Goal: Task Accomplishment & Management: Manage account settings

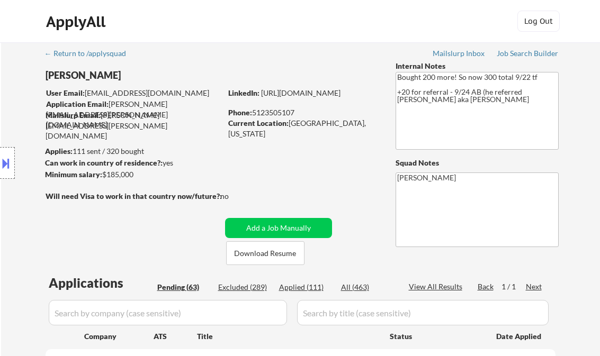
select select ""pending""
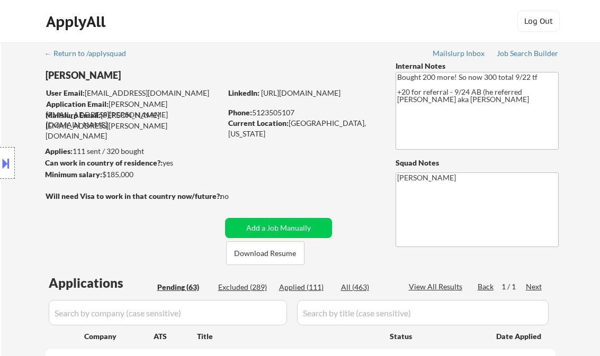
select select ""pending""
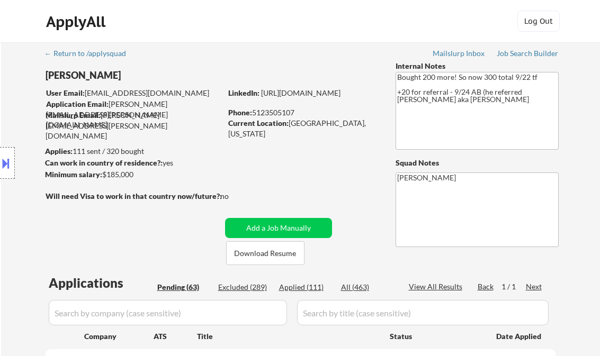
select select ""pending""
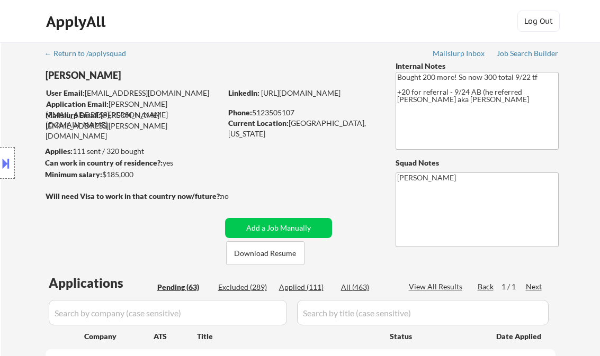
select select ""pending""
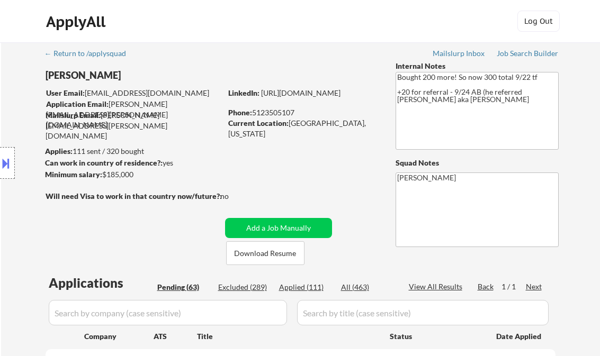
select select ""pending""
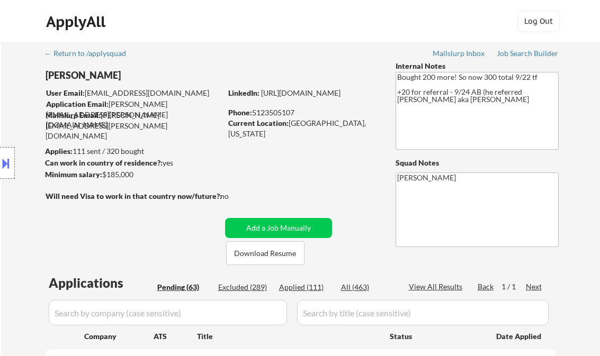
select select ""pending""
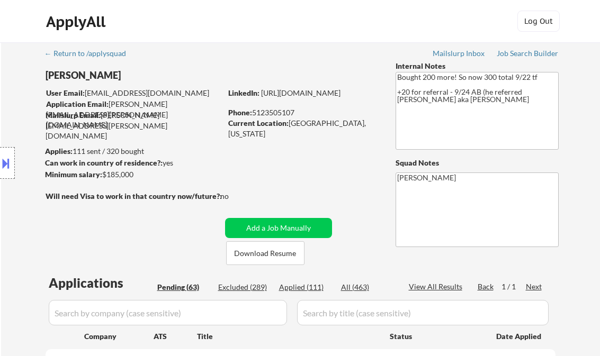
select select ""pending""
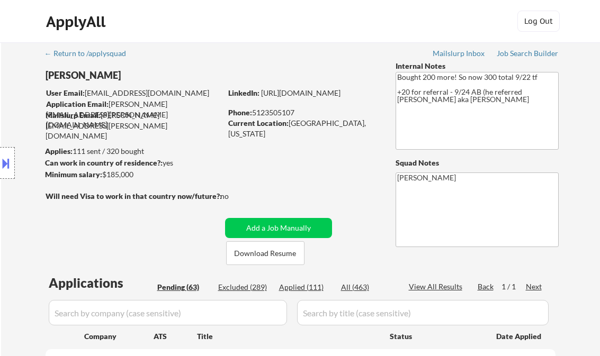
select select ""pending""
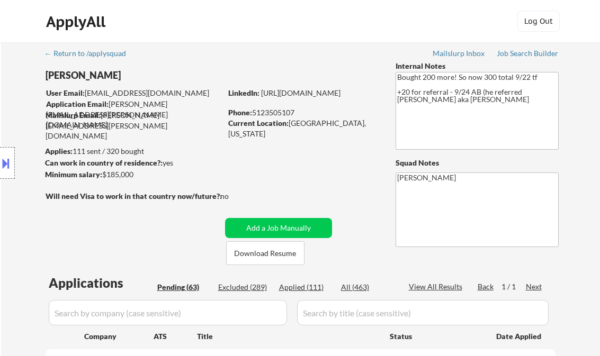
select select ""pending""
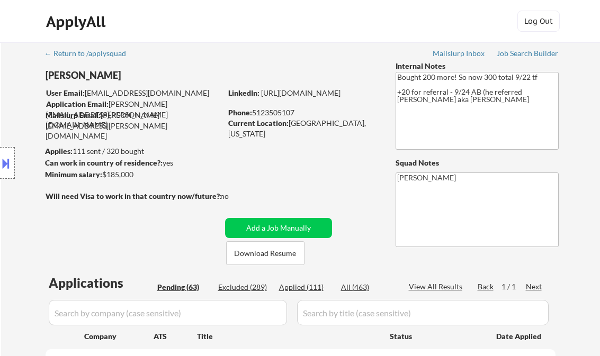
select select ""pending""
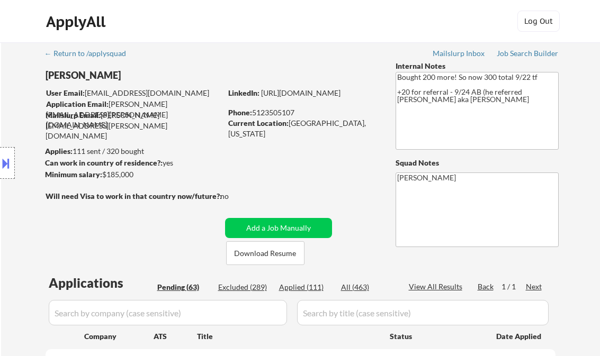
select select ""pending""
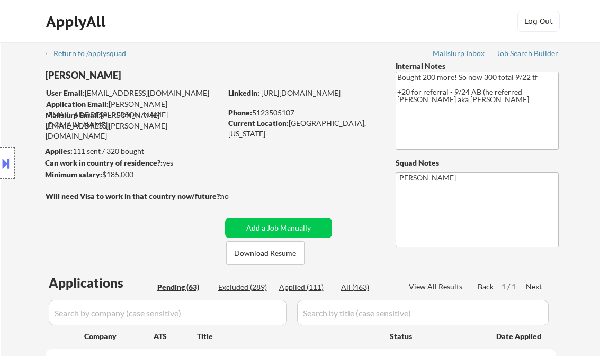
select select ""pending""
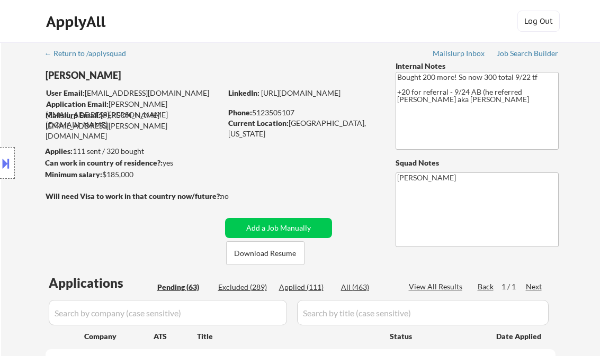
select select ""pending""
click at [519, 54] on div "Job Search Builder" at bounding box center [528, 53] width 62 height 7
select select ""pending""
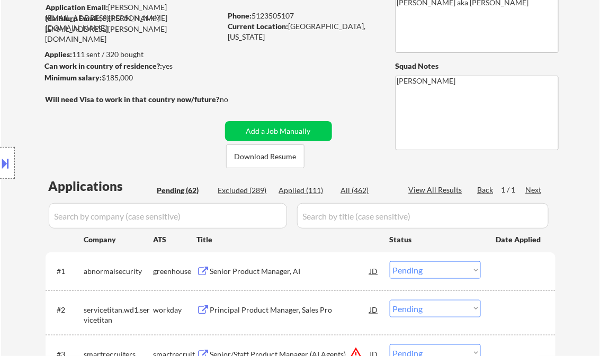
scroll to position [127, 0]
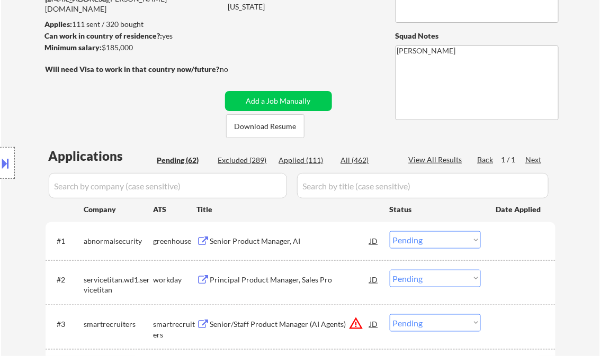
click at [241, 244] on div "Senior Product Manager, AI" at bounding box center [290, 241] width 160 height 11
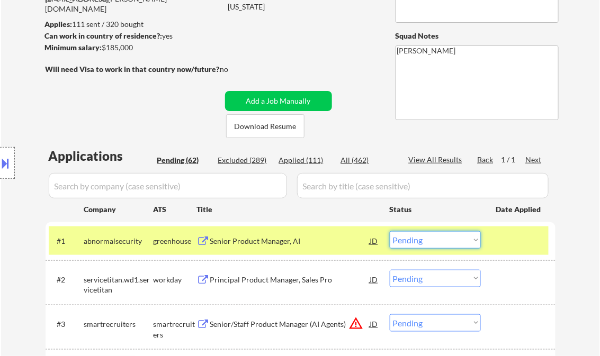
drag, startPoint x: 398, startPoint y: 243, endPoint x: 435, endPoint y: 253, distance: 37.9
click at [399, 243] on select "Choose an option... Pending Applied Excluded (Questions) Excluded (Expired) Exc…" at bounding box center [435, 239] width 91 height 17
click at [390, 231] on select "Choose an option... Pending Applied Excluded (Questions) Excluded (Expired) Exc…" at bounding box center [435, 239] width 91 height 17
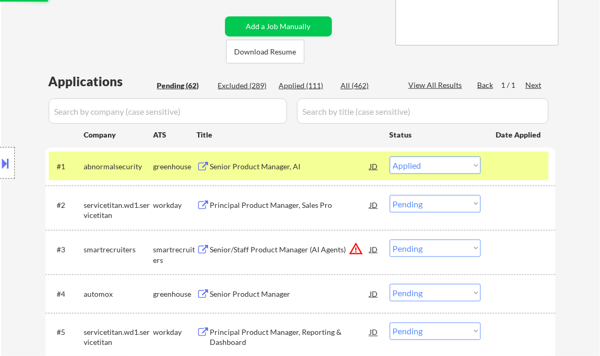
scroll to position [212, 0]
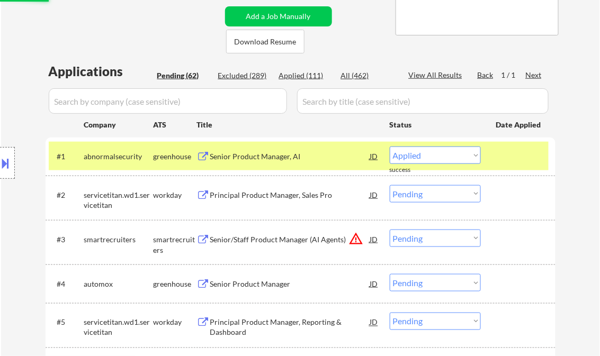
select select ""pending""
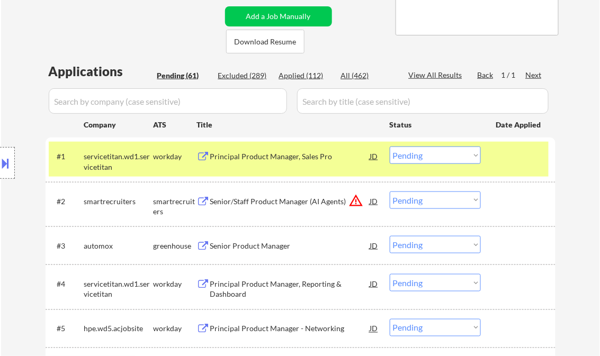
click at [244, 203] on div "Senior/Staff Product Manager (AI Agents)" at bounding box center [290, 202] width 160 height 11
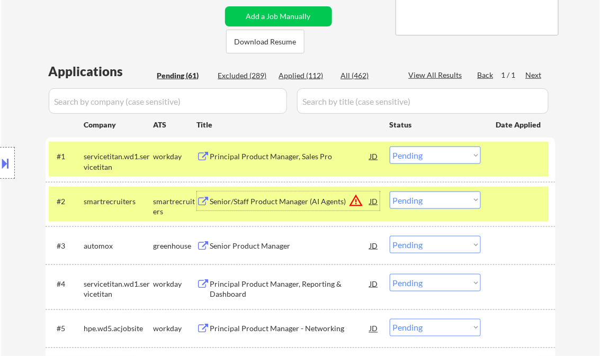
click at [433, 190] on div "#2 smartrecruiters smartrecruiters Senior/Staff Product Manager (AI Agents) JD …" at bounding box center [299, 204] width 500 height 35
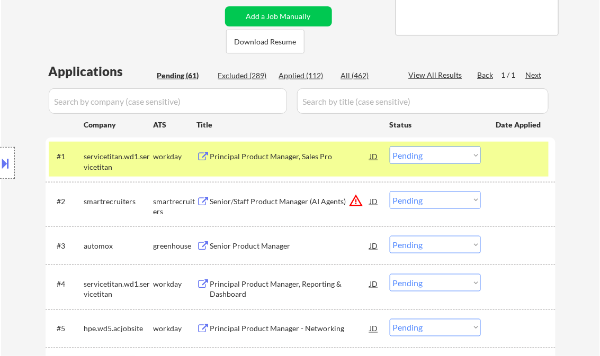
drag, startPoint x: 439, startPoint y: 206, endPoint x: 447, endPoint y: 209, distance: 8.3
click at [439, 206] on select "Choose an option... Pending Applied Excluded (Questions) Excluded (Expired) Exc…" at bounding box center [435, 200] width 91 height 17
click at [390, 192] on select "Choose an option... Pending Applied Excluded (Questions) Excluded (Expired) Exc…" at bounding box center [435, 200] width 91 height 17
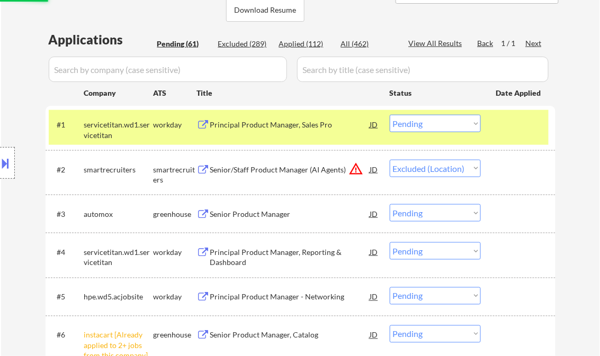
scroll to position [254, 0]
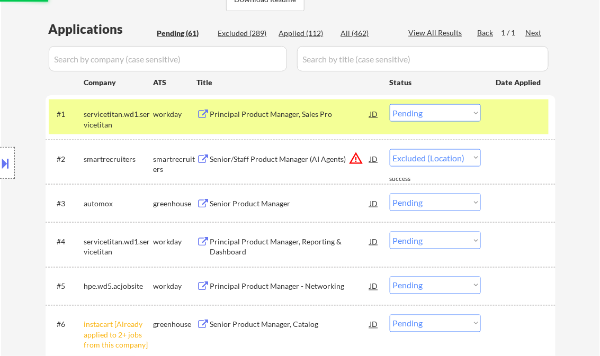
select select ""pending""
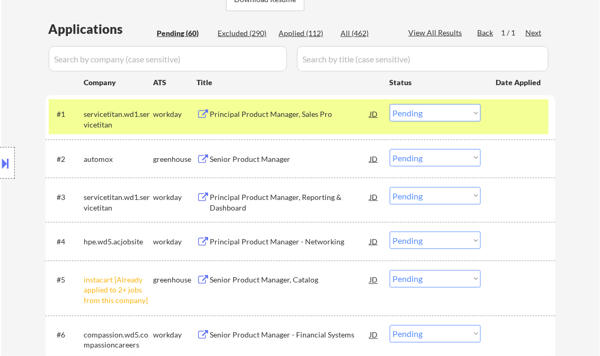
click at [406, 276] on select "Choose an option... Pending Applied Excluded (Questions) Excluded (Expired) Exc…" at bounding box center [435, 279] width 91 height 17
click at [390, 271] on select "Choose an option... Pending Applied Excluded (Questions) Excluded (Expired) Exc…" at bounding box center [435, 279] width 91 height 17
select select ""pending""
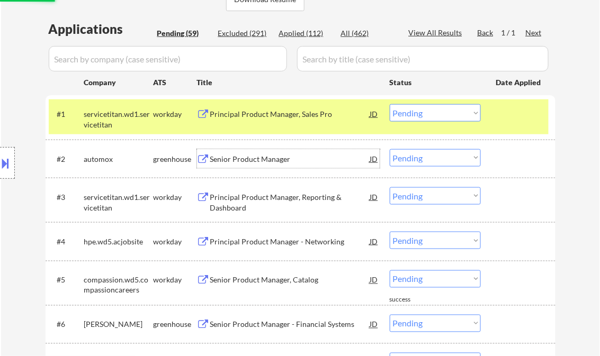
click at [255, 162] on div "Senior Product Manager" at bounding box center [290, 159] width 160 height 11
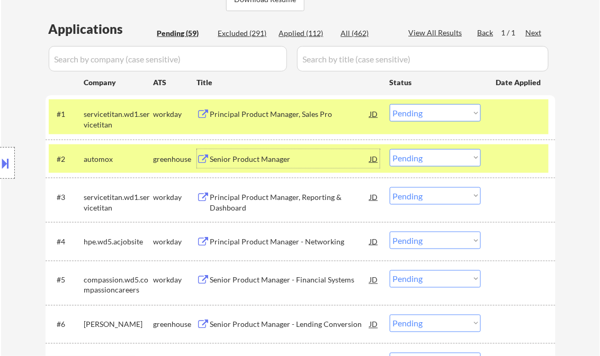
click at [403, 153] on select "Choose an option... Pending Applied Excluded (Questions) Excluded (Expired) Exc…" at bounding box center [435, 157] width 91 height 17
click at [390, 149] on select "Choose an option... Pending Applied Excluded (Questions) Excluded (Expired) Exc…" at bounding box center [435, 157] width 91 height 17
select select ""pending""
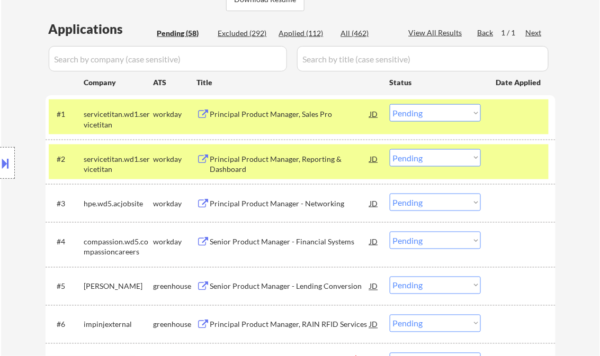
click at [239, 168] on div "Principal Product Manager, Reporting & Dashboard" at bounding box center [290, 164] width 160 height 21
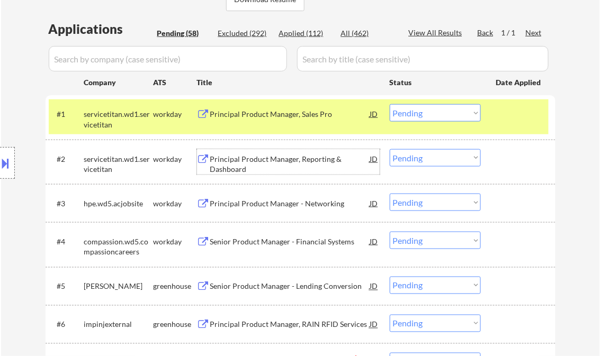
click at [418, 116] on select "Choose an option... Pending Applied Excluded (Questions) Excluded (Expired) Exc…" at bounding box center [435, 112] width 91 height 17
click at [390, 104] on select "Choose an option... Pending Applied Excluded (Questions) Excluded (Expired) Exc…" at bounding box center [435, 112] width 91 height 17
click at [284, 166] on div "Principal Product Manager, Reporting & Dashboard" at bounding box center [290, 164] width 160 height 21
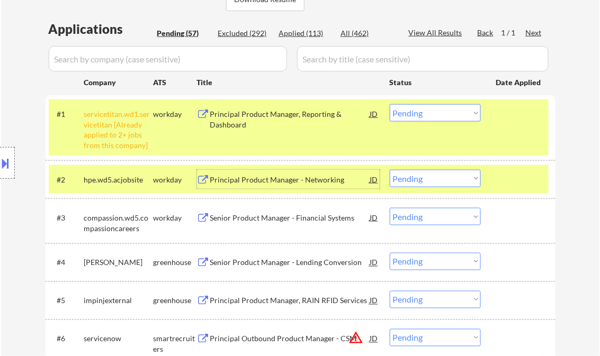
click at [253, 124] on div "Principal Product Manager, Reporting & Dashboard" at bounding box center [290, 119] width 160 height 21
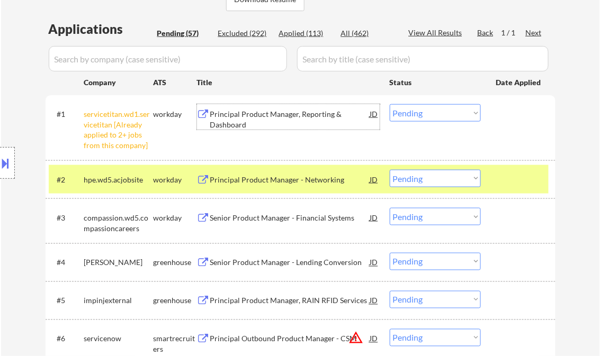
click at [418, 115] on select "Choose an option... Pending Applied Excluded (Questions) Excluded (Expired) Exc…" at bounding box center [435, 112] width 91 height 17
click at [390, 104] on select "Choose an option... Pending Applied Excluded (Questions) Excluded (Expired) Exc…" at bounding box center [435, 112] width 91 height 17
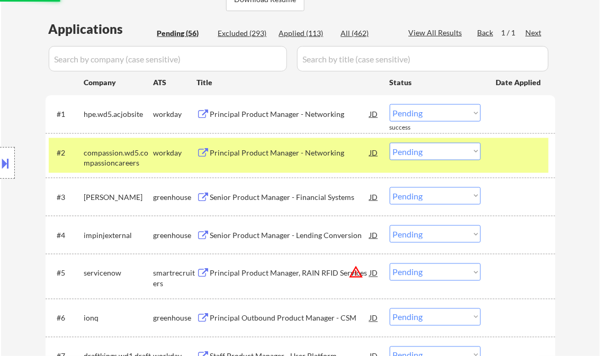
click at [252, 121] on div "#1 hpe.wd5.acjobsite workday Principal Product Manager - Networking JD Choose a…" at bounding box center [299, 114] width 500 height 29
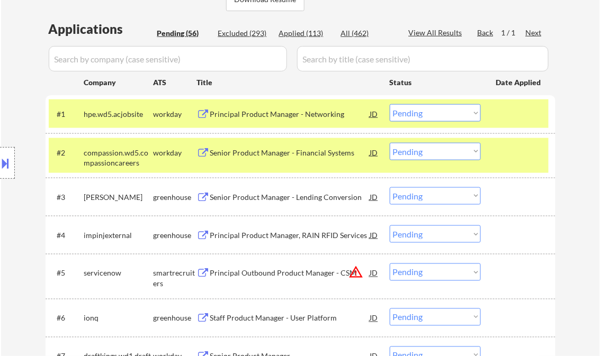
click at [515, 118] on div at bounding box center [519, 113] width 47 height 19
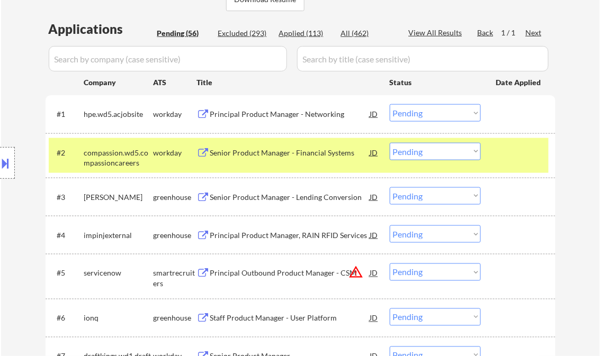
click at [324, 119] on div "Principal Product Manager - Networking" at bounding box center [290, 113] width 160 height 19
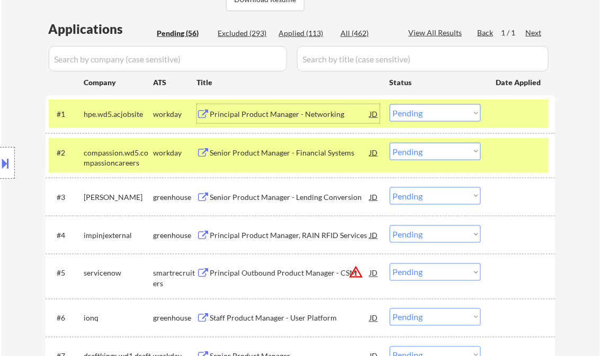
click at [436, 120] on select "Choose an option... Pending Applied Excluded (Questions) Excluded (Expired) Exc…" at bounding box center [435, 112] width 91 height 17
click at [390, 104] on select "Choose an option... Pending Applied Excluded (Questions) Excluded (Expired) Exc…" at bounding box center [435, 112] width 91 height 17
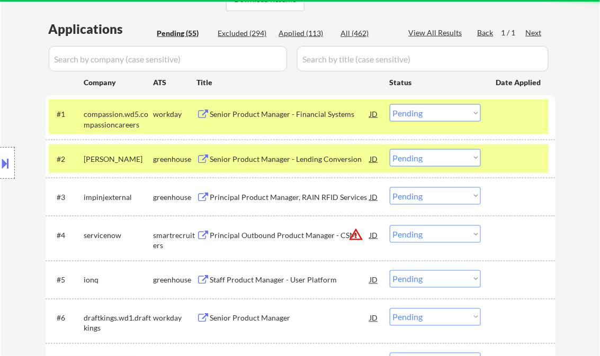
click at [269, 122] on div "Senior Product Manager - Financial Systems" at bounding box center [290, 113] width 160 height 19
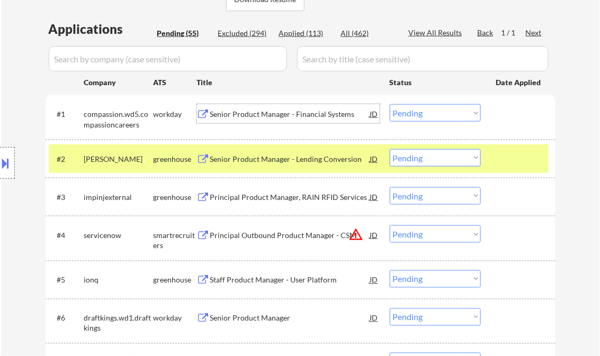
click at [416, 114] on select "Choose an option... Pending Applied Excluded (Questions) Excluded (Expired) Exc…" at bounding box center [435, 112] width 91 height 17
click at [390, 104] on select "Choose an option... Pending Applied Excluded (Questions) Excluded (Expired) Exc…" at bounding box center [435, 112] width 91 height 17
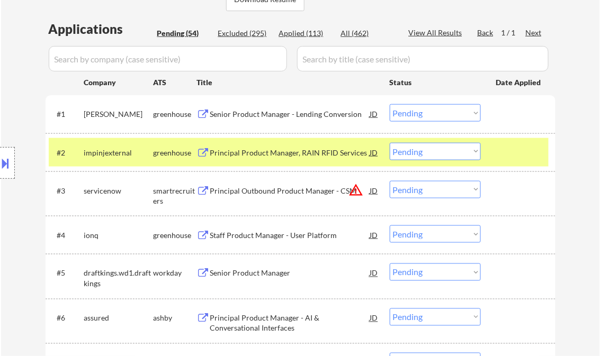
click at [290, 117] on div "Senior Product Manager - Lending Conversion" at bounding box center [290, 114] width 160 height 11
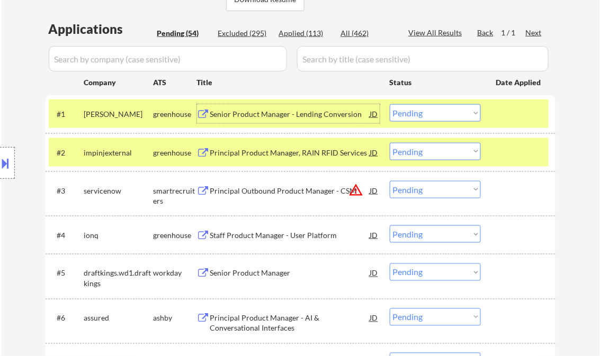
drag, startPoint x: 418, startPoint y: 109, endPoint x: 428, endPoint y: 109, distance: 9.5
click at [419, 109] on select "Choose an option... Pending Applied Excluded (Questions) Excluded (Expired) Exc…" at bounding box center [435, 112] width 91 height 17
click at [390, 104] on select "Choose an option... Pending Applied Excluded (Questions) Excluded (Expired) Exc…" at bounding box center [435, 112] width 91 height 17
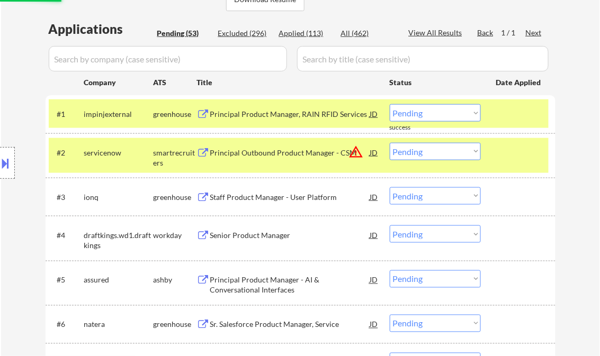
click at [278, 117] on div "Principal Product Manager, RAIN RFID Services" at bounding box center [290, 114] width 160 height 11
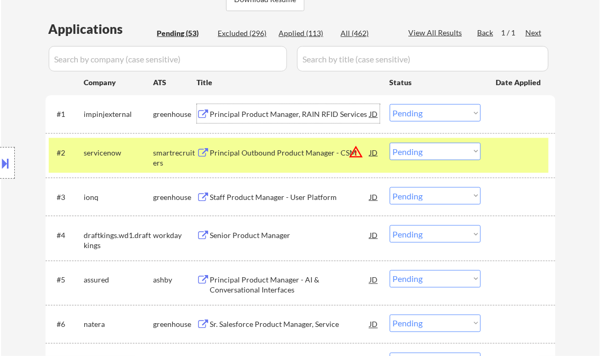
click at [426, 113] on select "Choose an option... Pending Applied Excluded (Questions) Excluded (Expired) Exc…" at bounding box center [435, 112] width 91 height 17
click at [390, 104] on select "Choose an option... Pending Applied Excluded (Questions) Excluded (Expired) Exc…" at bounding box center [435, 112] width 91 height 17
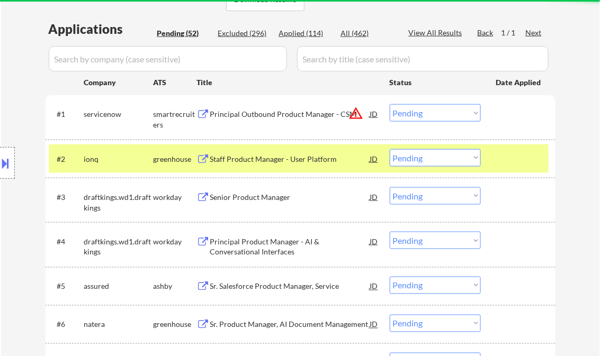
click at [297, 109] on div "Principal Outbound Product Manager - CSM" at bounding box center [290, 113] width 160 height 19
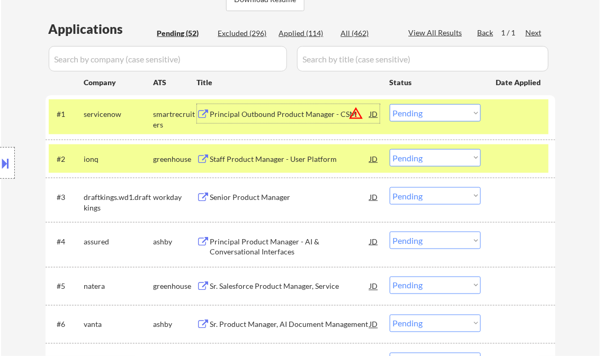
click at [355, 113] on button "warning_amber" at bounding box center [356, 113] width 15 height 15
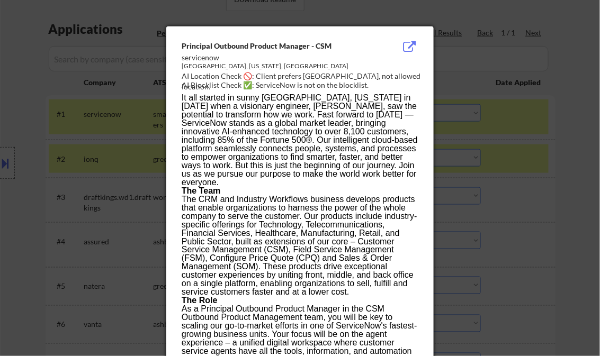
click at [575, 63] on div at bounding box center [300, 178] width 600 height 356
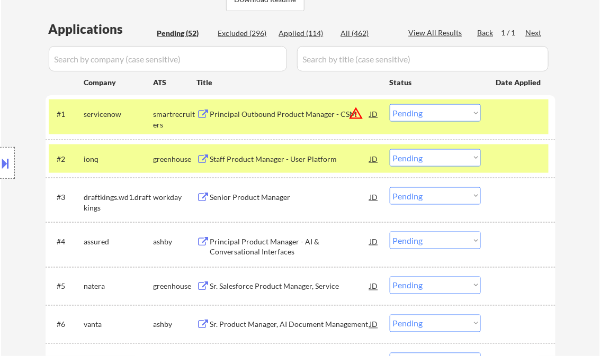
click at [305, 114] on div "Principal Outbound Product Manager - CSM" at bounding box center [290, 114] width 160 height 11
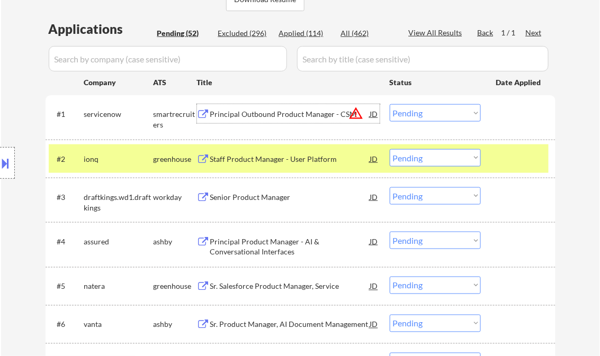
click at [405, 114] on select "Choose an option... Pending Applied Excluded (Questions) Excluded (Expired) Exc…" at bounding box center [435, 112] width 91 height 17
click at [390, 104] on select "Choose an option... Pending Applied Excluded (Questions) Excluded (Expired) Exc…" at bounding box center [435, 112] width 91 height 17
click at [301, 160] on div "Staff Product Manager - User Platform" at bounding box center [290, 159] width 160 height 11
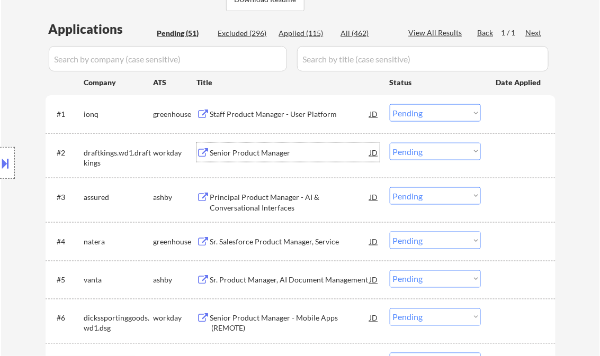
click at [6, 155] on button at bounding box center [6, 163] width 12 height 17
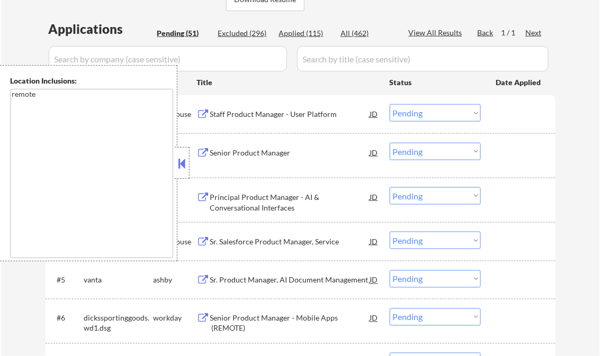
click at [185, 162] on button at bounding box center [182, 164] width 12 height 16
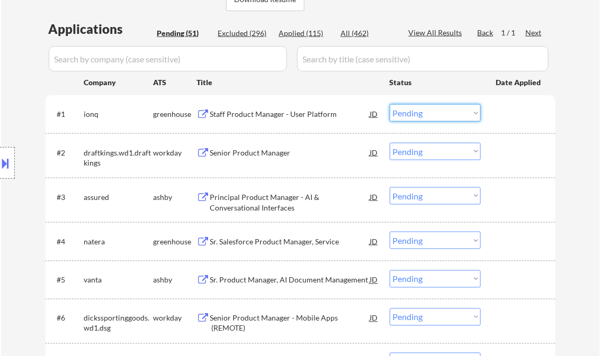
drag, startPoint x: 416, startPoint y: 109, endPoint x: 427, endPoint y: 123, distance: 18.2
click at [417, 109] on select "Choose an option... Pending Applied Excluded (Questions) Excluded (Expired) Exc…" at bounding box center [435, 112] width 91 height 17
click at [390, 104] on select "Choose an option... Pending Applied Excluded (Questions) Excluded (Expired) Exc…" at bounding box center [435, 112] width 91 height 17
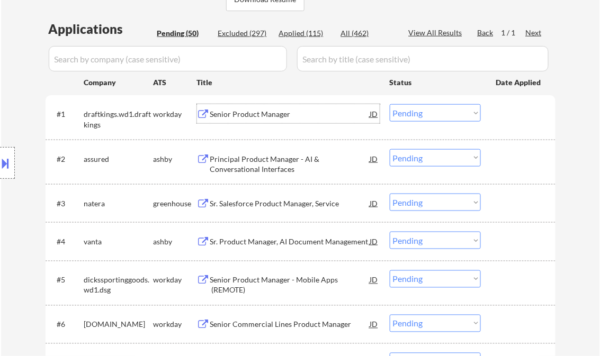
click at [252, 117] on div "Senior Product Manager" at bounding box center [290, 114] width 160 height 11
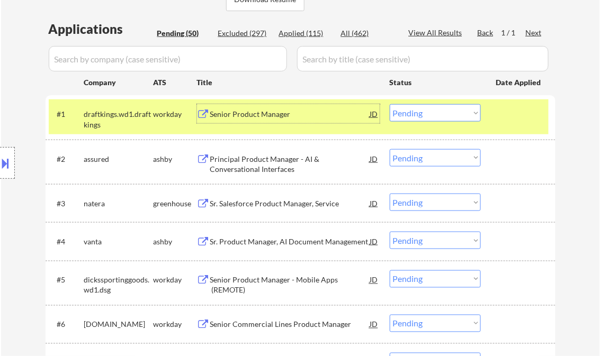
click at [448, 112] on select "Choose an option... Pending Applied Excluded (Questions) Excluded (Expired) Exc…" at bounding box center [435, 112] width 91 height 17
click at [390, 104] on select "Choose an option... Pending Applied Excluded (Questions) Excluded (Expired) Exc…" at bounding box center [435, 112] width 91 height 17
click at [249, 165] on div "Principal Product Manager - AI & Conversational Interfaces" at bounding box center [290, 164] width 160 height 21
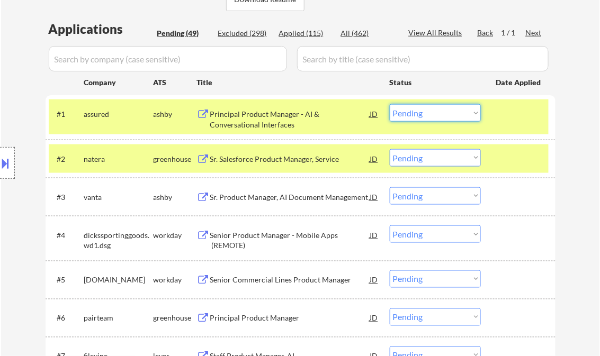
drag, startPoint x: 442, startPoint y: 111, endPoint x: 445, endPoint y: 123, distance: 12.0
click at [442, 111] on select "Choose an option... Pending Applied Excluded (Questions) Excluded (Expired) Exc…" at bounding box center [435, 112] width 91 height 17
click at [390, 104] on select "Choose an option... Pending Applied Excluded (Questions) Excluded (Expired) Exc…" at bounding box center [435, 112] width 91 height 17
click at [293, 157] on div "Sr. Salesforce Product Manager, Service" at bounding box center [290, 159] width 160 height 11
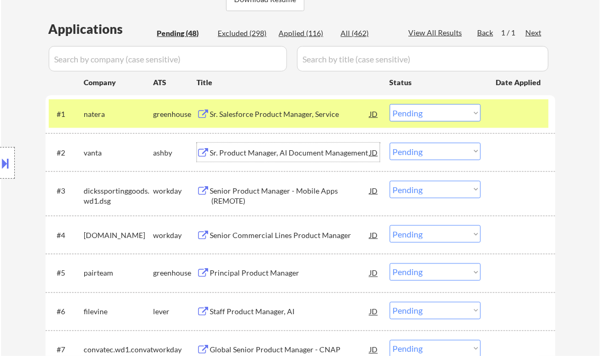
drag, startPoint x: 417, startPoint y: 116, endPoint x: 434, endPoint y: 121, distance: 17.6
click at [417, 116] on select "Choose an option... Pending Applied Excluded (Questions) Excluded (Expired) Exc…" at bounding box center [435, 112] width 91 height 17
click at [390, 104] on select "Choose an option... Pending Applied Excluded (Questions) Excluded (Expired) Exc…" at bounding box center [435, 112] width 91 height 17
click at [279, 155] on div "Sr. Product Manager, AI Document Management" at bounding box center [290, 153] width 160 height 11
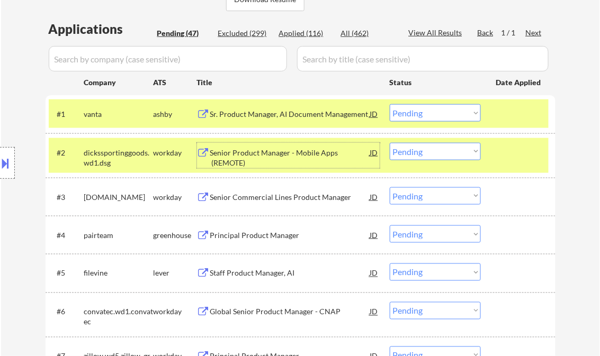
drag, startPoint x: 425, startPoint y: 111, endPoint x: 434, endPoint y: 122, distance: 14.3
click at [425, 111] on select "Choose an option... Pending Applied Excluded (Questions) Excluded (Expired) Exc…" at bounding box center [435, 112] width 91 height 17
click at [390, 104] on select "Choose an option... Pending Applied Excluded (Questions) Excluded (Expired) Exc…" at bounding box center [435, 112] width 91 height 17
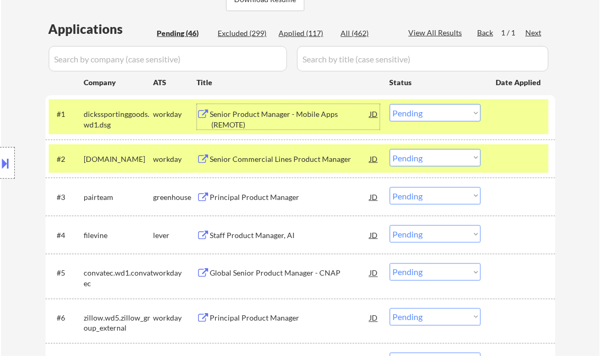
click at [270, 119] on div "Senior Product Manager - Mobile Apps (REMOTE)" at bounding box center [290, 119] width 160 height 21
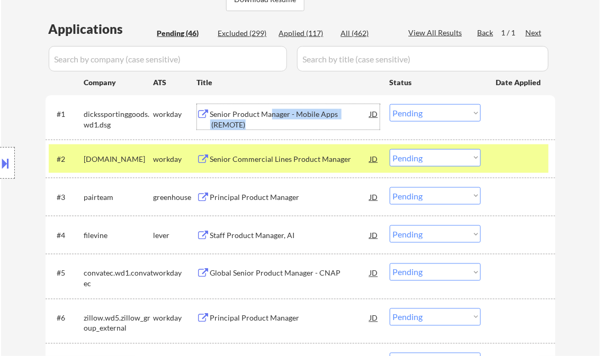
drag, startPoint x: 422, startPoint y: 108, endPoint x: 451, endPoint y: 120, distance: 32.3
click at [424, 109] on select "Choose an option... Pending Applied Excluded (Questions) Excluded (Expired) Exc…" at bounding box center [435, 112] width 91 height 17
click at [390, 104] on select "Choose an option... Pending Applied Excluded (Questions) Excluded (Expired) Exc…" at bounding box center [435, 112] width 91 height 17
click at [305, 158] on div "Senior Commercial Lines Product Manager" at bounding box center [290, 159] width 160 height 11
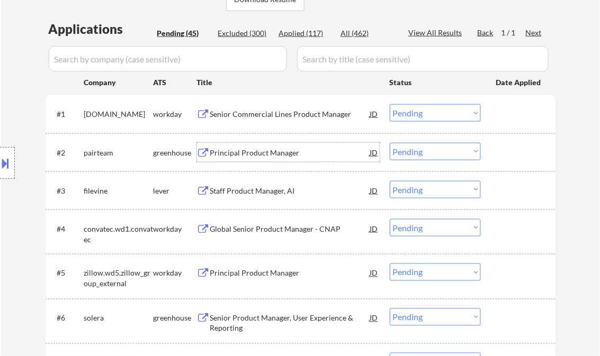
drag, startPoint x: 436, startPoint y: 111, endPoint x: 448, endPoint y: 123, distance: 16.9
click at [436, 111] on select "Choose an option... Pending Applied Excluded (Questions) Excluded (Expired) Exc…" at bounding box center [435, 112] width 91 height 17
click at [390, 104] on select "Choose an option... Pending Applied Excluded (Questions) Excluded (Expired) Exc…" at bounding box center [435, 112] width 91 height 17
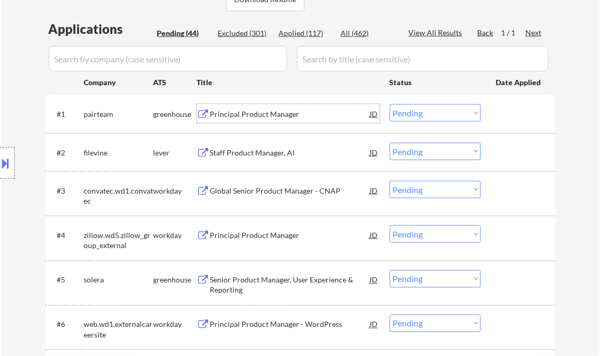
click at [264, 118] on div "Principal Product Manager" at bounding box center [290, 114] width 160 height 11
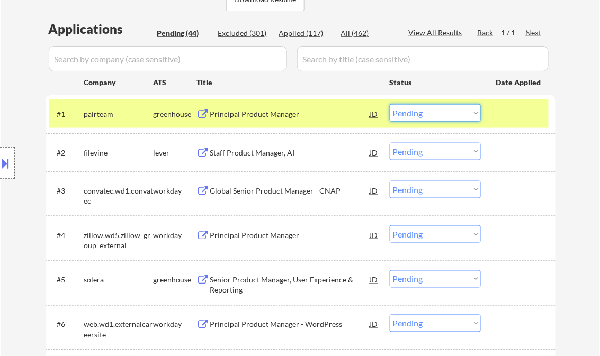
click at [411, 115] on select "Choose an option... Pending Applied Excluded (Questions) Excluded (Expired) Exc…" at bounding box center [435, 112] width 91 height 17
click at [390, 104] on select "Choose an option... Pending Applied Excluded (Questions) Excluded (Expired) Exc…" at bounding box center [435, 112] width 91 height 17
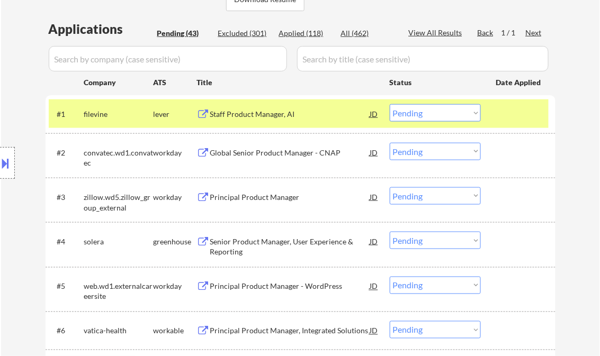
click at [280, 119] on div "Staff Product Manager, AI" at bounding box center [290, 114] width 160 height 11
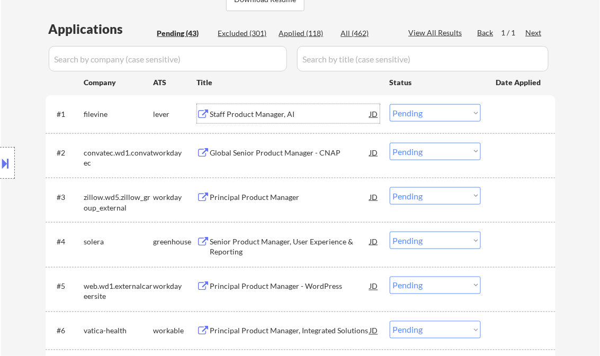
click at [425, 110] on select "Choose an option... Pending Applied Excluded (Questions) Excluded (Expired) Exc…" at bounding box center [435, 112] width 91 height 17
click at [390, 104] on select "Choose an option... Pending Applied Excluded (Questions) Excluded (Expired) Exc…" at bounding box center [435, 112] width 91 height 17
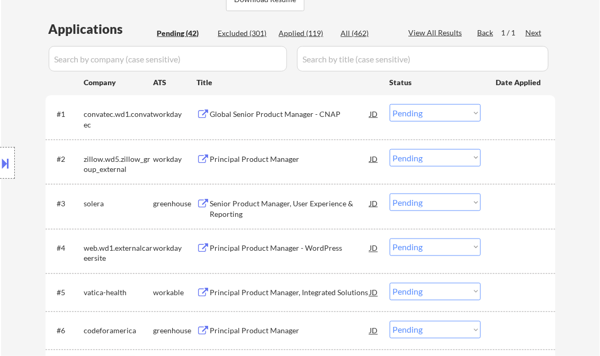
click at [271, 114] on div "Global Senior Product Manager - CNAP" at bounding box center [290, 114] width 160 height 11
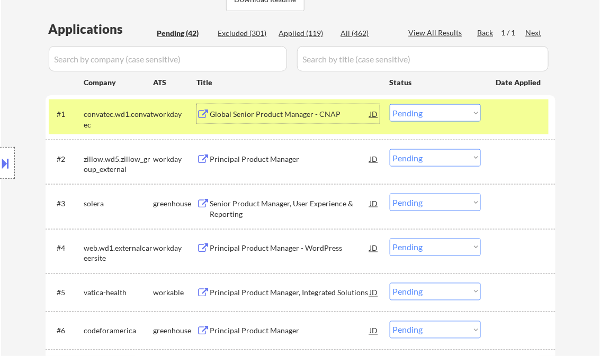
click at [431, 115] on select "Choose an option... Pending Applied Excluded (Questions) Excluded (Expired) Exc…" at bounding box center [435, 112] width 91 height 17
click at [390, 104] on select "Choose an option... Pending Applied Excluded (Questions) Excluded (Expired) Exc…" at bounding box center [435, 112] width 91 height 17
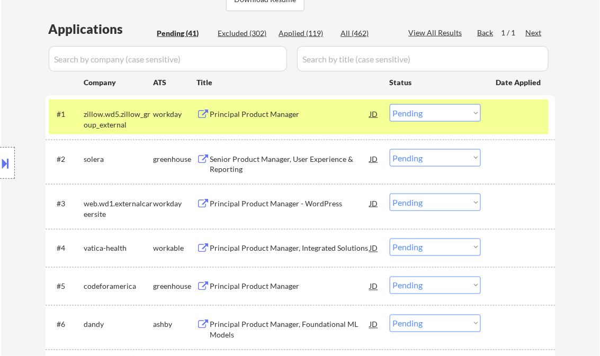
click at [272, 119] on div "Principal Product Manager" at bounding box center [290, 114] width 160 height 11
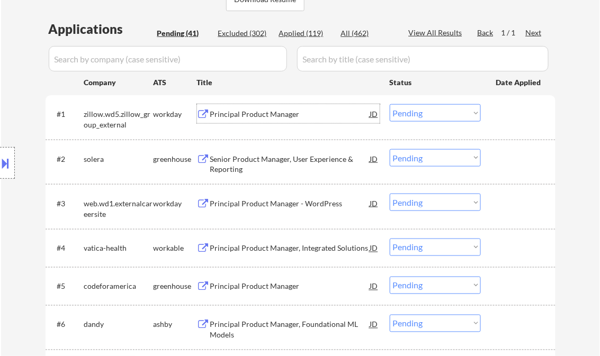
drag, startPoint x: 433, startPoint y: 108, endPoint x: 436, endPoint y: 114, distance: 7.1
click at [434, 108] on select "Choose an option... Pending Applied Excluded (Questions) Excluded (Expired) Exc…" at bounding box center [435, 112] width 91 height 17
click at [390, 104] on select "Choose an option... Pending Applied Excluded (Questions) Excluded (Expired) Exc…" at bounding box center [435, 112] width 91 height 17
click at [269, 172] on div "Senior Product Manager, User Experience & Reporting" at bounding box center [290, 164] width 160 height 21
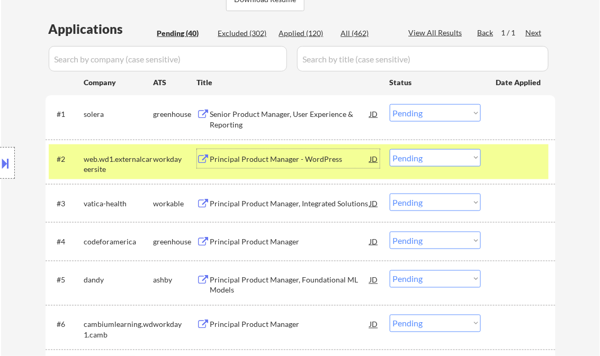
click at [246, 119] on div "Senior Product Manager, User Experience & Reporting" at bounding box center [290, 119] width 160 height 21
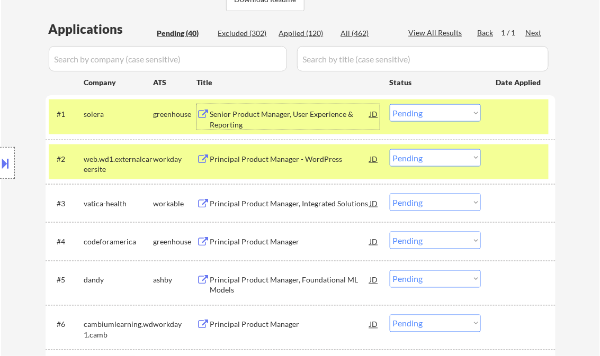
click at [426, 119] on select "Choose an option... Pending Applied Excluded (Questions) Excluded (Expired) Exc…" at bounding box center [435, 112] width 91 height 17
click at [390, 104] on select "Choose an option... Pending Applied Excluded (Questions) Excluded (Expired) Exc…" at bounding box center [435, 112] width 91 height 17
click at [240, 164] on div "Principal Product Manager - WordPress" at bounding box center [290, 158] width 160 height 19
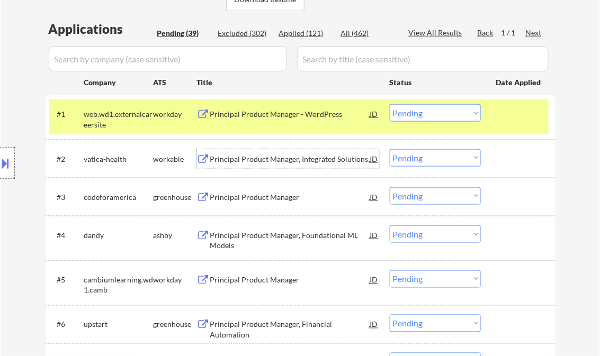
click at [444, 115] on select "Choose an option... Pending Applied Excluded (Questions) Excluded (Expired) Exc…" at bounding box center [435, 112] width 91 height 17
click at [390, 104] on select "Choose an option... Pending Applied Excluded (Questions) Excluded (Expired) Exc…" at bounding box center [435, 112] width 91 height 17
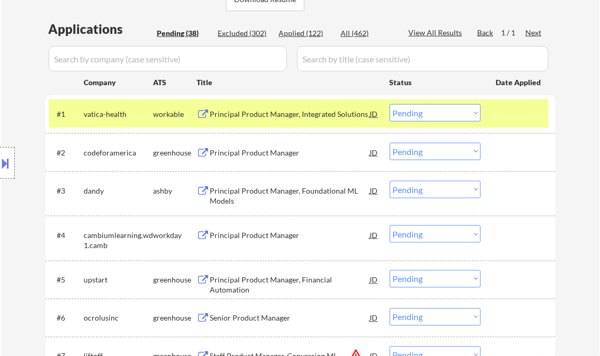
click at [269, 112] on div "Principal Product Manager, Integrated Solutions" at bounding box center [290, 114] width 160 height 11
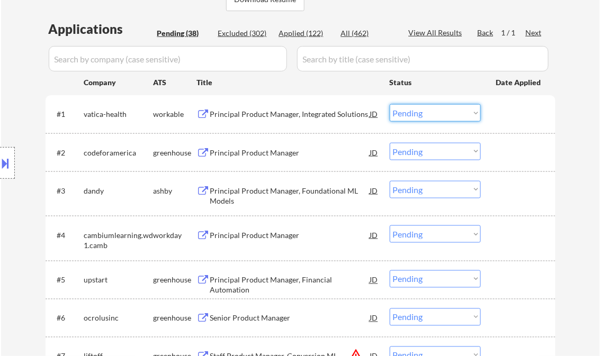
drag, startPoint x: 430, startPoint y: 110, endPoint x: 441, endPoint y: 120, distance: 15.4
click at [430, 110] on select "Choose an option... Pending Applied Excluded (Questions) Excluded (Expired) Exc…" at bounding box center [435, 112] width 91 height 17
click at [390, 104] on select "Choose an option... Pending Applied Excluded (Questions) Excluded (Expired) Exc…" at bounding box center [435, 112] width 91 height 17
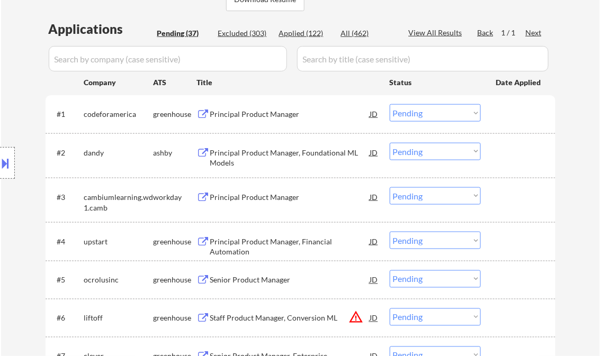
click at [231, 117] on div "Principal Product Manager" at bounding box center [290, 114] width 160 height 11
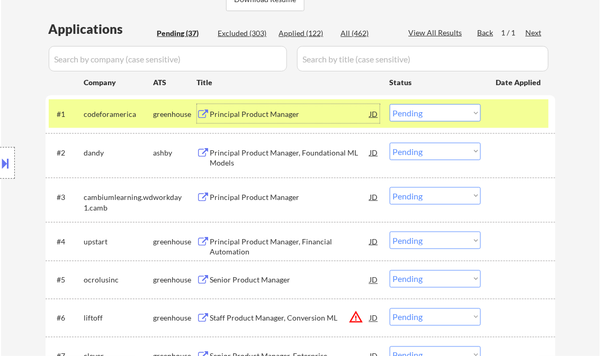
click at [434, 115] on select "Choose an option... Pending Applied Excluded (Questions) Excluded (Expired) Exc…" at bounding box center [435, 112] width 91 height 17
click at [390, 104] on select "Choose an option... Pending Applied Excluded (Questions) Excluded (Expired) Exc…" at bounding box center [435, 112] width 91 height 17
select select ""pending""
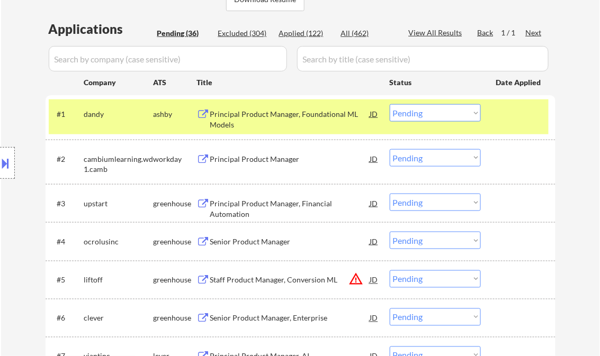
click at [276, 82] on div "Title" at bounding box center [288, 82] width 183 height 11
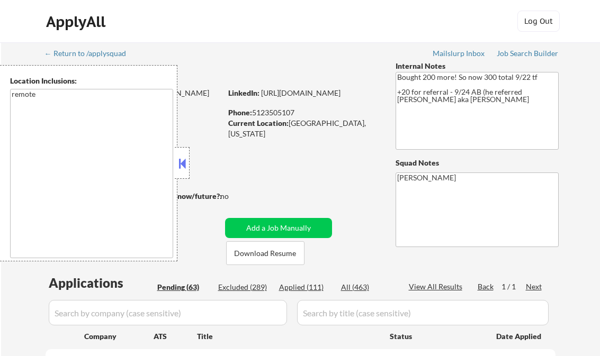
select select ""pending""
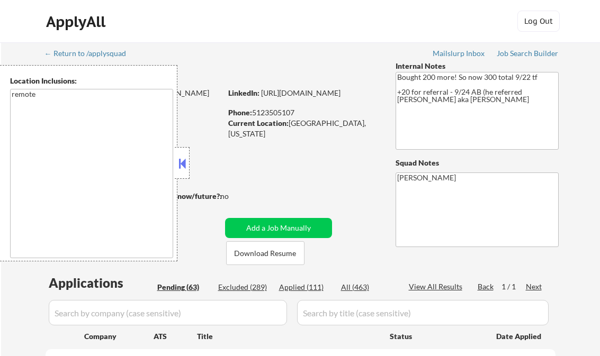
select select ""pending""
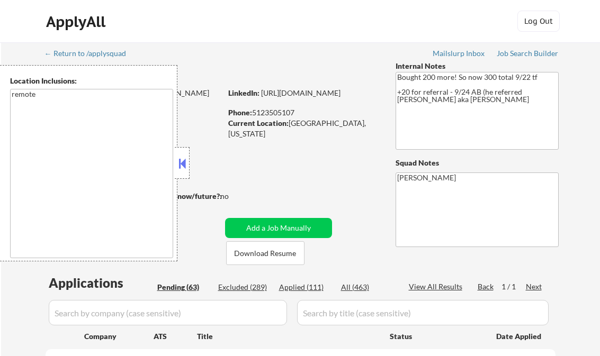
select select ""pending""
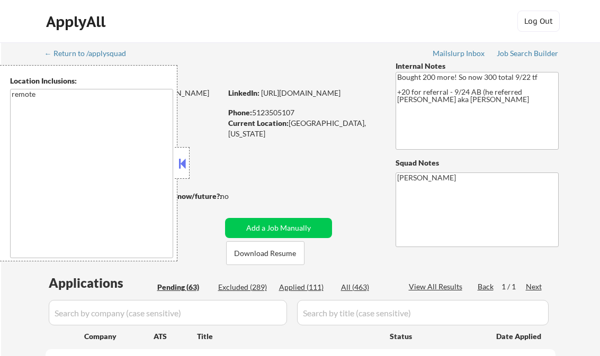
select select ""pending""
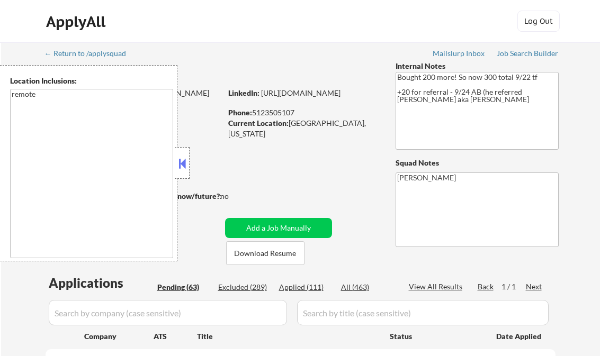
select select ""pending""
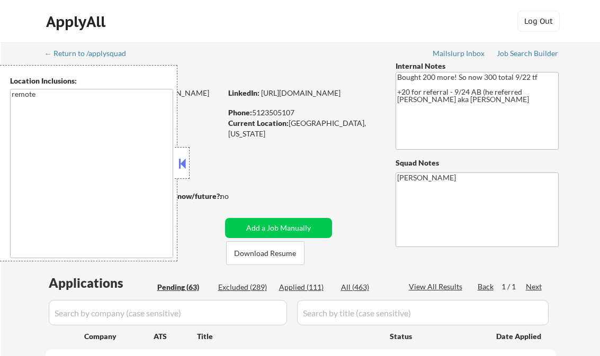
select select ""pending""
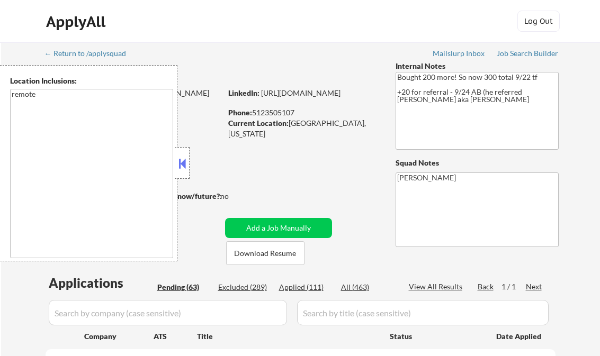
select select ""pending""
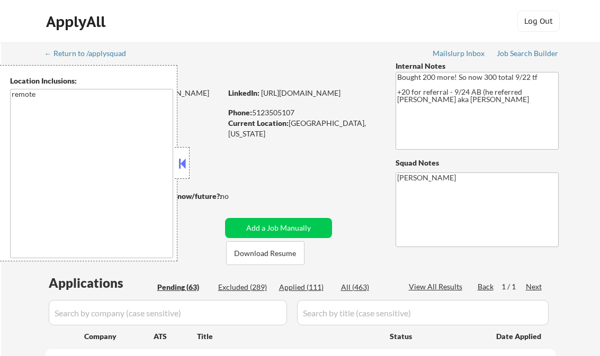
select select ""pending""
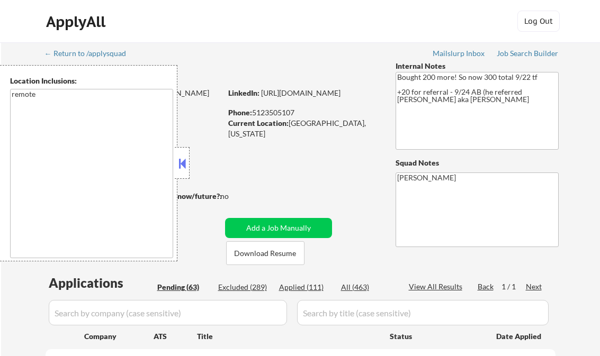
select select ""pending""
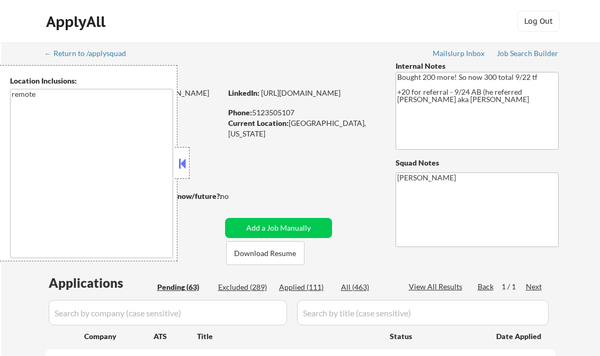
select select ""pending""
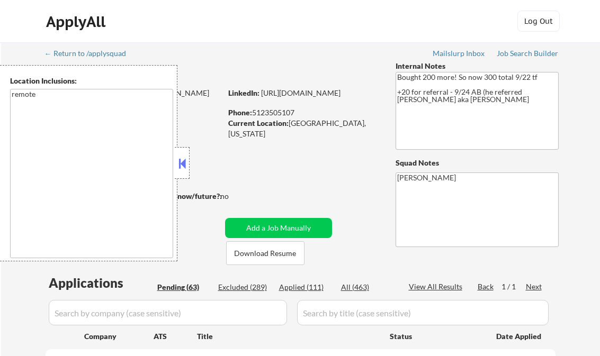
select select ""pending""
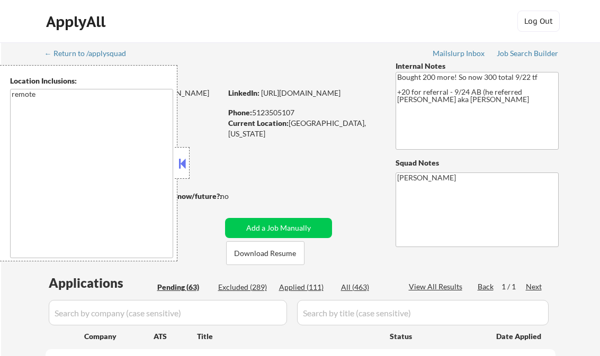
select select ""pending""
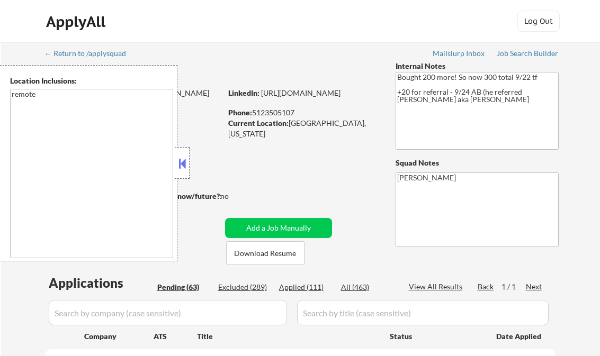
select select ""pending""
click at [188, 161] on div at bounding box center [182, 163] width 15 height 32
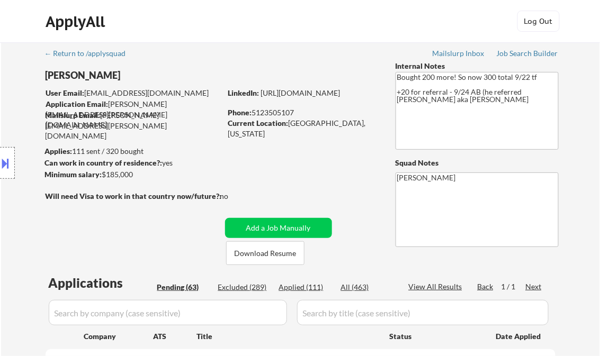
select select ""pending""
click at [308, 287] on div "Applied (111)" at bounding box center [305, 287] width 53 height 11
click at [420, 289] on div "View All Results" at bounding box center [437, 287] width 57 height 11
select select ""applied""
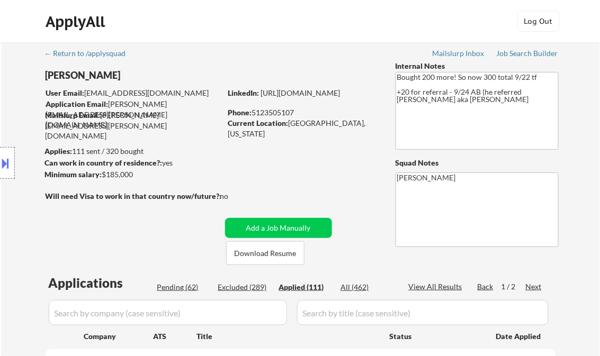
select select ""applied""
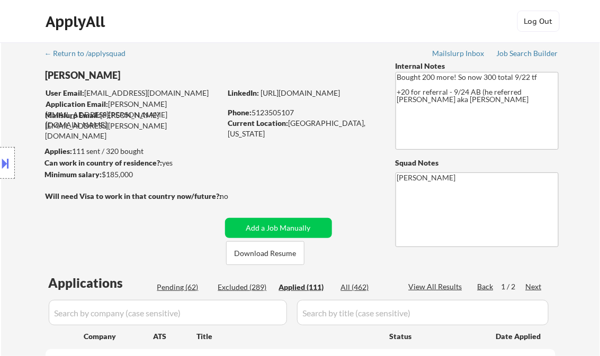
select select ""applied""
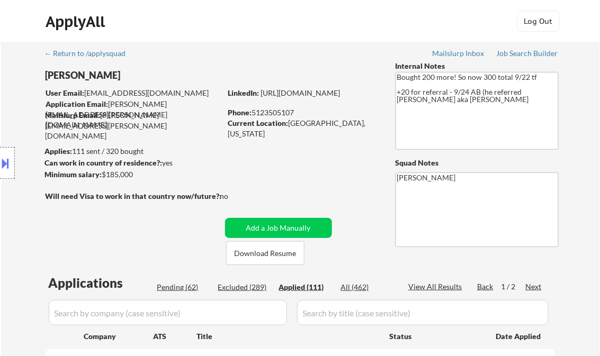
select select ""applied""
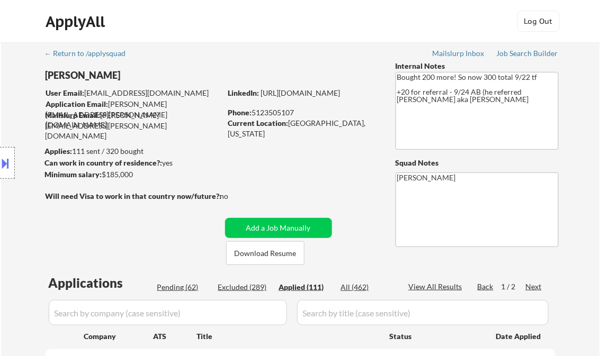
select select ""applied""
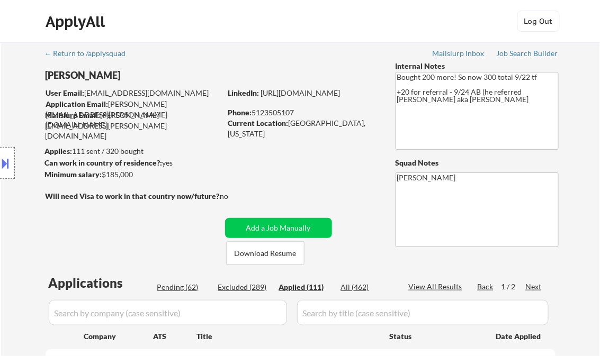
select select ""applied""
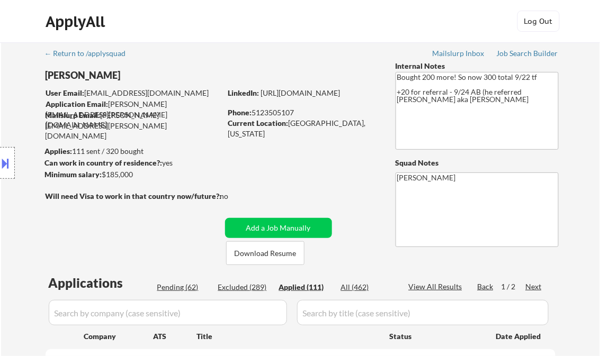
select select ""applied""
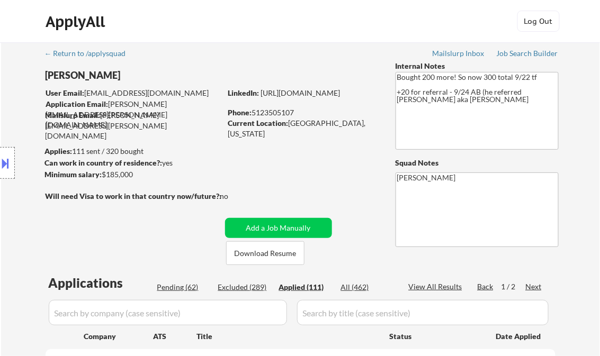
select select ""applied""
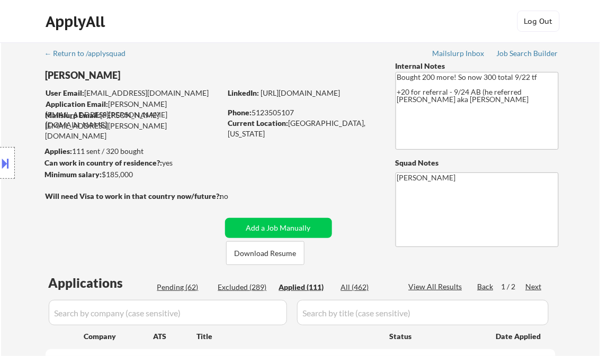
select select ""applied""
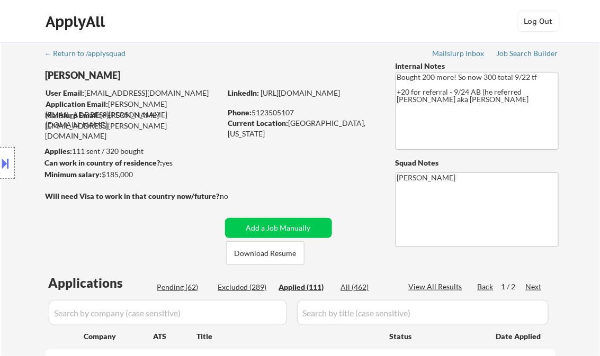
select select ""applied""
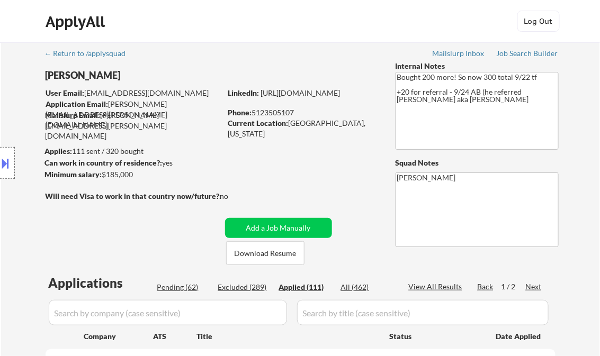
select select ""applied""
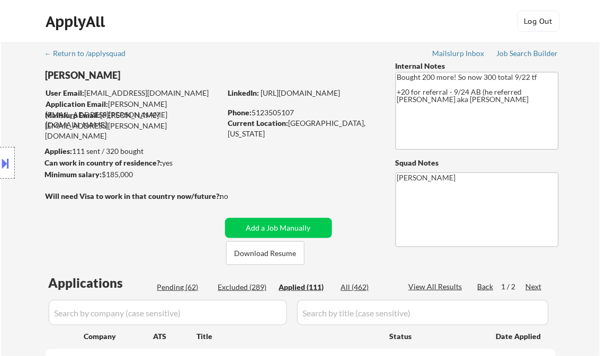
select select ""applied""
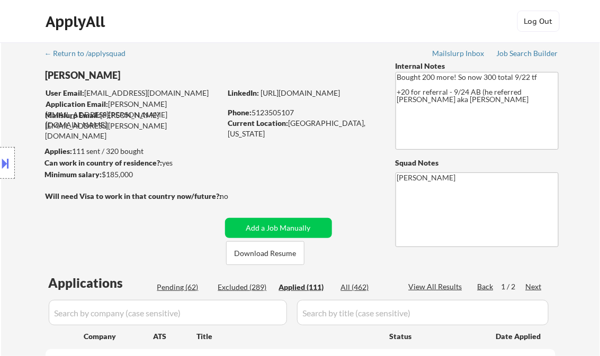
select select ""applied""
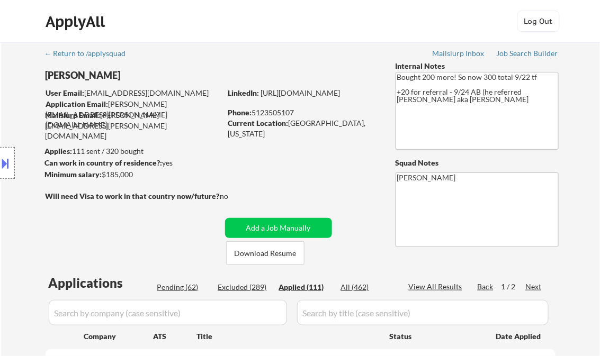
select select ""applied""
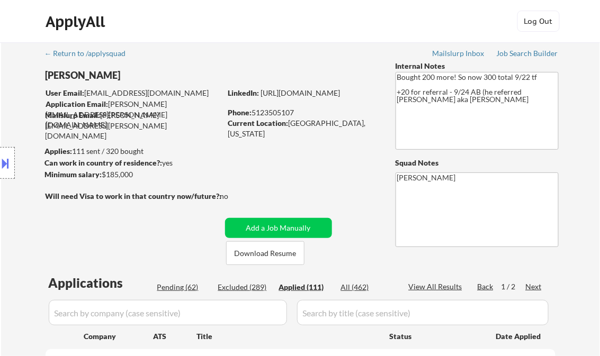
select select ""applied""
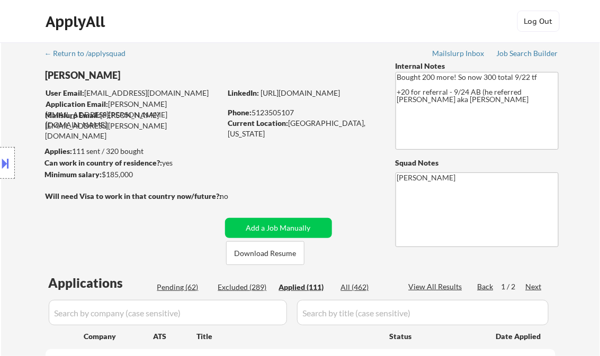
select select ""applied""
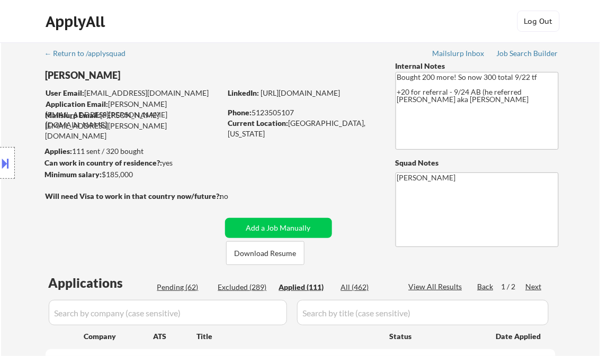
select select ""applied""
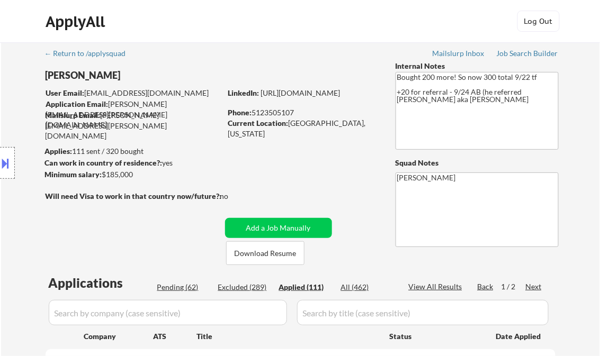
select select ""applied""
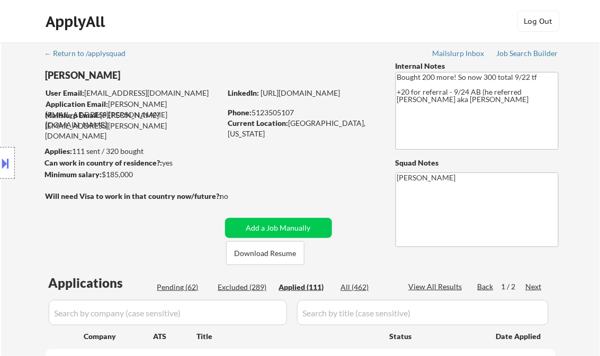
select select ""applied""
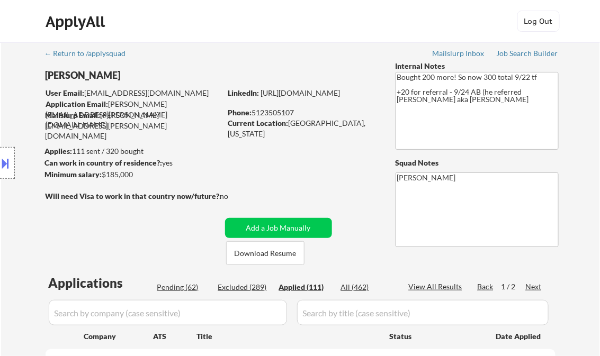
select select ""applied""
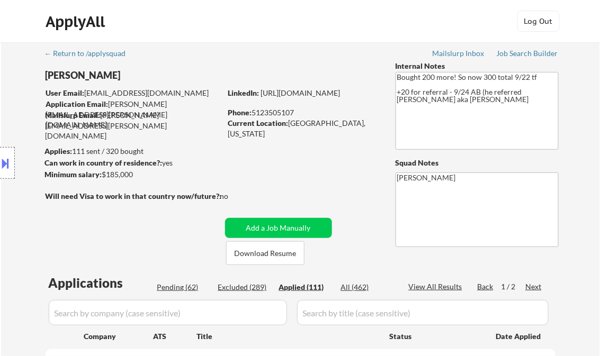
select select ""applied""
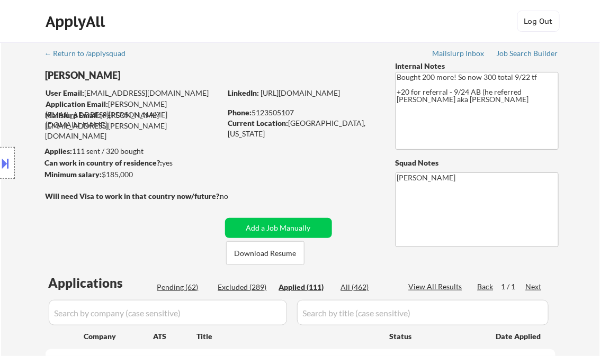
select select ""applied""
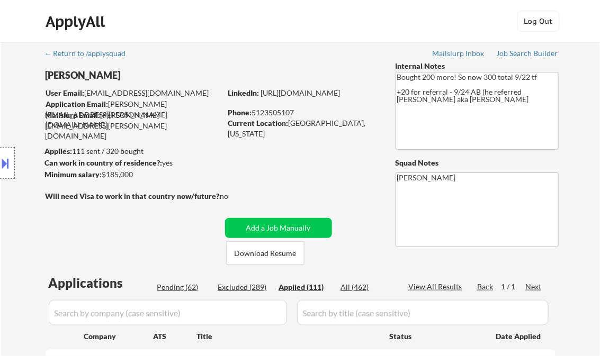
select select ""applied""
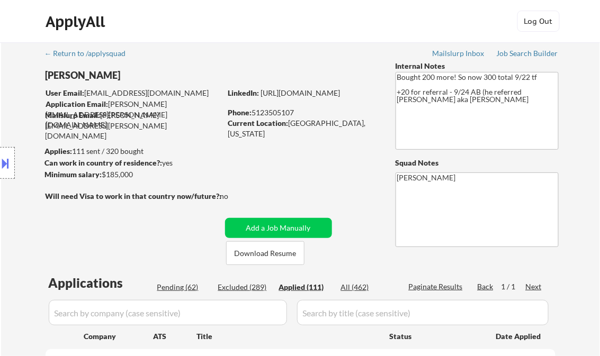
select select ""applied""
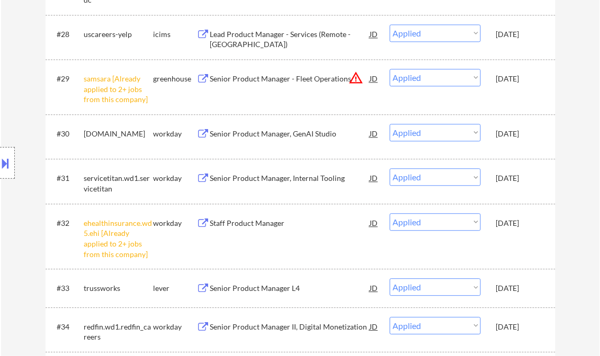
select select ""applied""
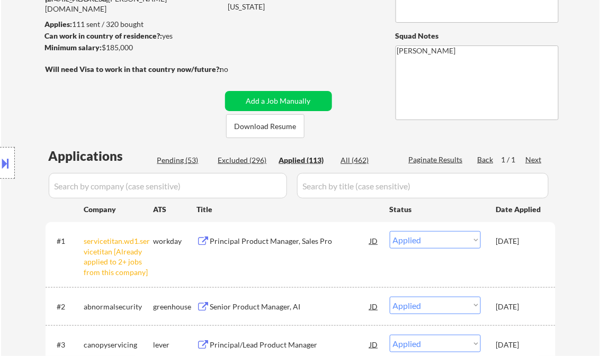
scroll to position [332, 0]
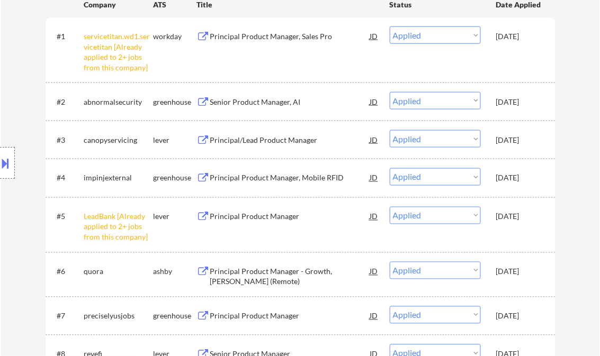
select select ""applied""
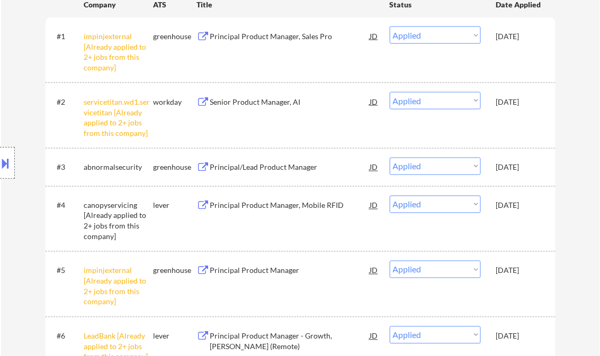
select select ""applied""
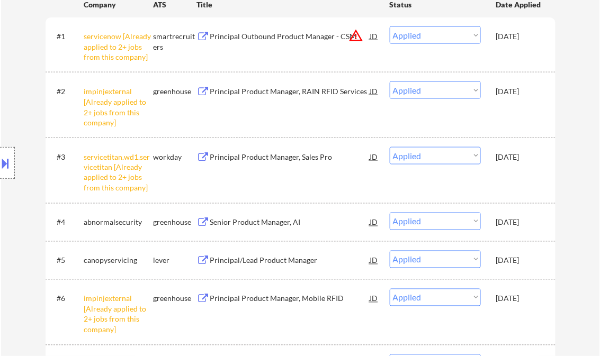
scroll to position [3484, 0]
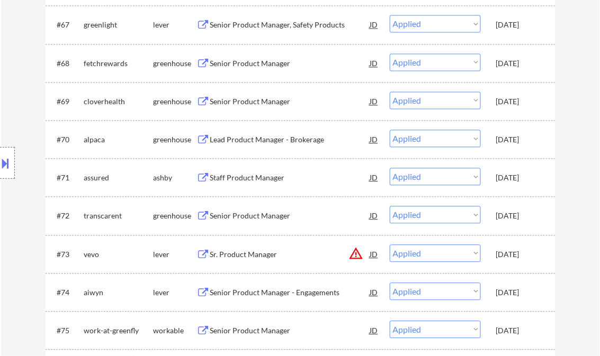
select select ""applied""
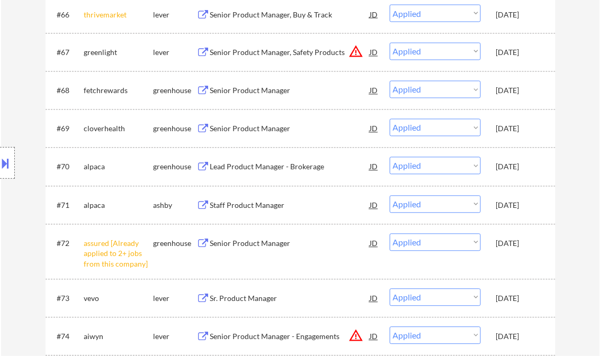
select select ""applied""
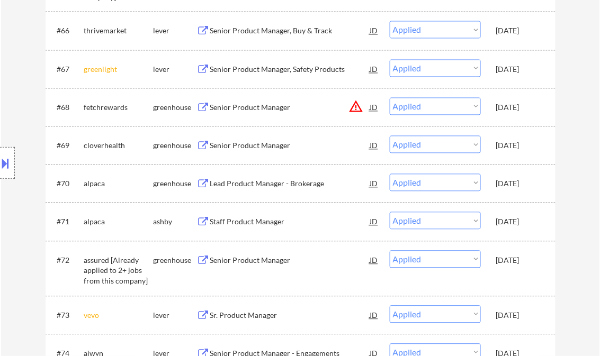
select select ""applied""
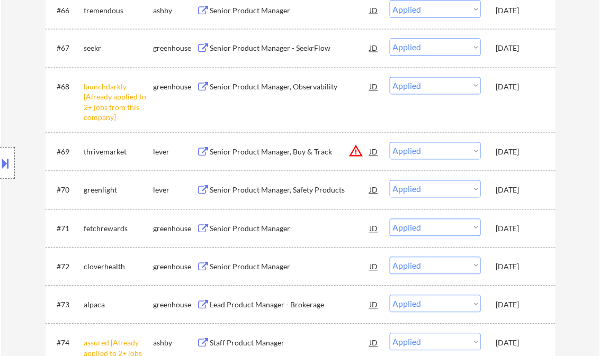
select select ""applied""
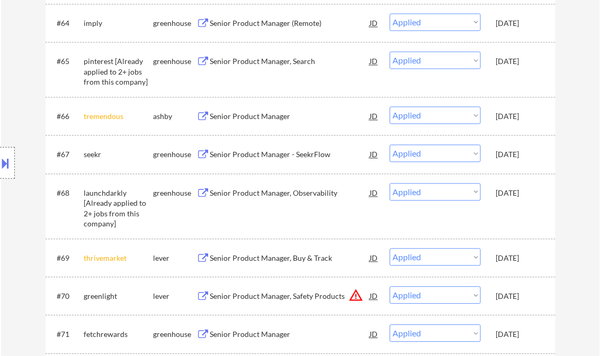
scroll to position [2506, 0]
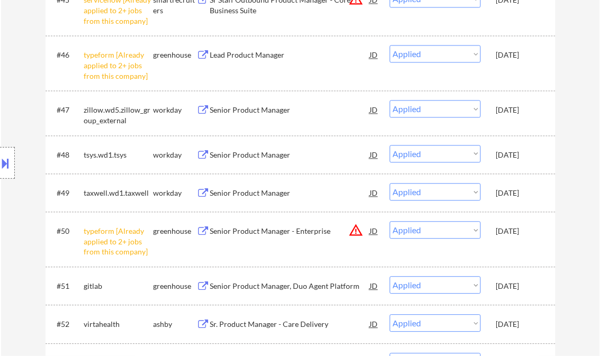
select select ""applied""
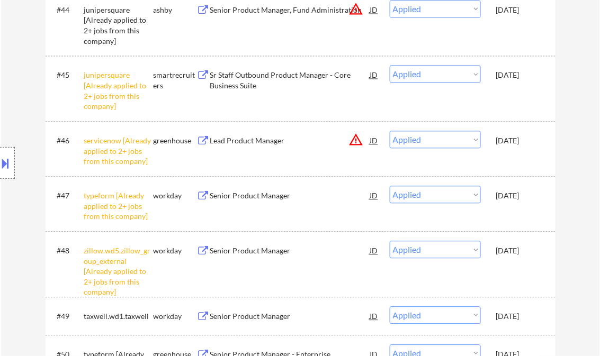
select select ""applied""
